Goal: Task Accomplishment & Management: Manage account settings

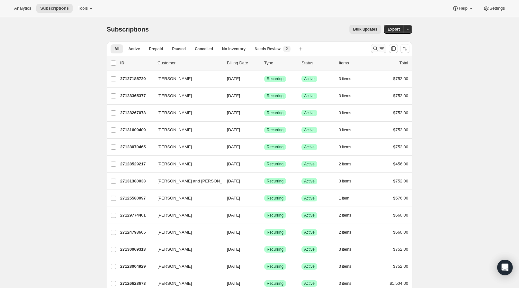
click at [376, 49] on icon "Search and filter results" at bounding box center [375, 48] width 6 height 6
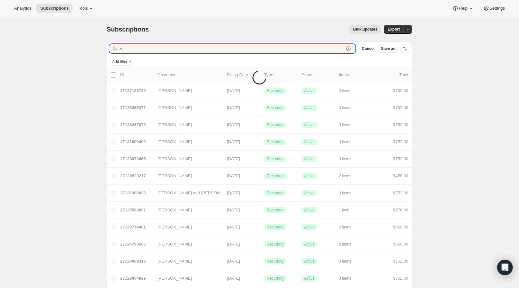
type input "k"
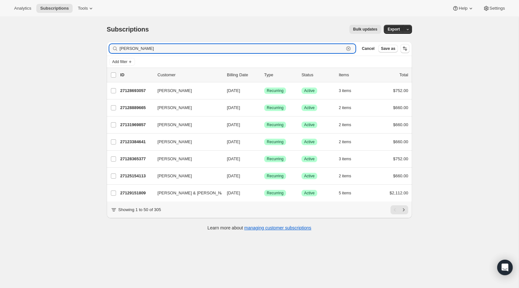
type input "[PERSON_NAME]"
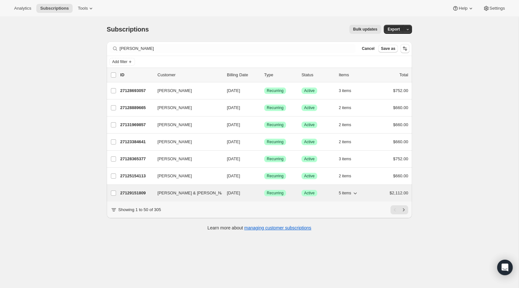
drag, startPoint x: 376, startPoint y: 49, endPoint x: 123, endPoint y: 193, distance: 290.8
click at [123, 193] on p "27129151809" at bounding box center [136, 193] width 32 height 6
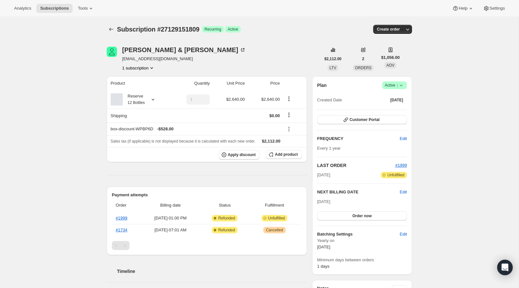
click at [401, 84] on icon at bounding box center [401, 85] width 6 height 6
click at [379, 109] on span "Cancel subscription" at bounding box center [393, 108] width 36 height 5
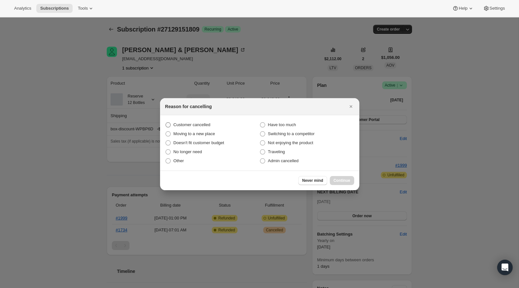
click at [183, 124] on span "Customer cancelled" at bounding box center [192, 124] width 37 height 5
click at [166, 122] on input "Customer cancelled" at bounding box center [165, 122] width 0 height 0
radio input "true"
click at [341, 180] on span "Continue" at bounding box center [342, 180] width 17 height 5
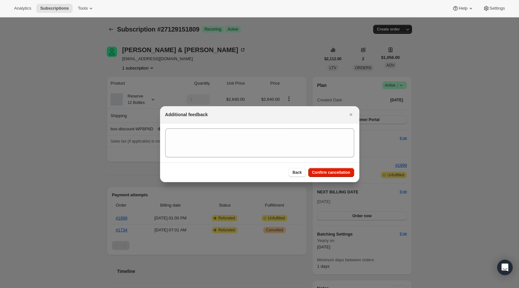
click at [316, 162] on div "Back Confirm cancellation" at bounding box center [259, 172] width 199 height 20
click at [319, 172] on span "Confirm cancellation" at bounding box center [331, 172] width 38 height 5
